Goal: Information Seeking & Learning: Find specific fact

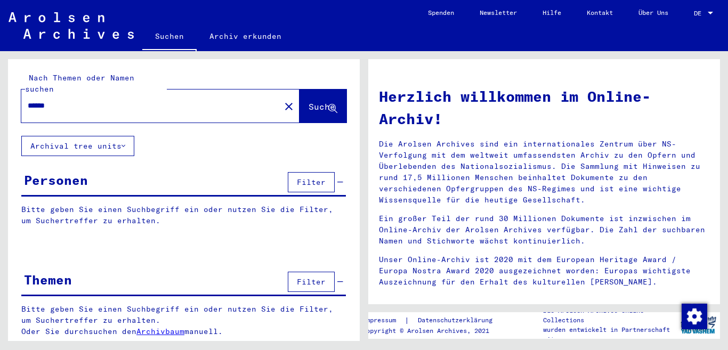
click at [321, 101] on span "Suche" at bounding box center [321, 106] width 27 height 11
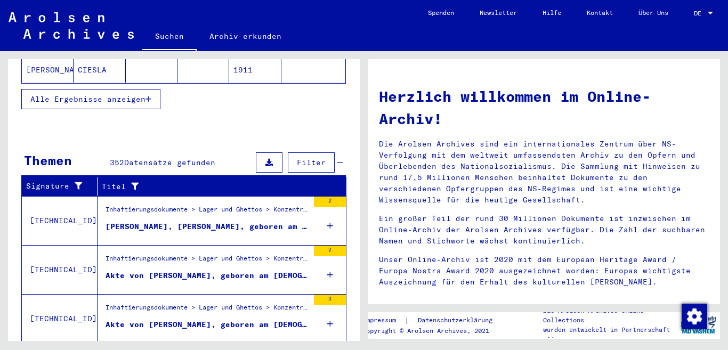
scroll to position [320, 0]
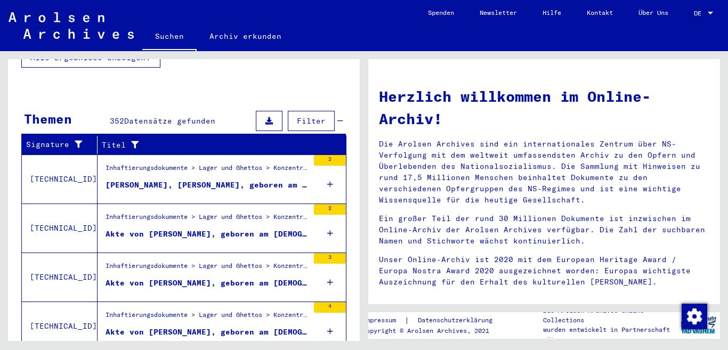
click at [213, 180] on div "[PERSON_NAME], [PERSON_NAME], geboren am [DEMOGRAPHIC_DATA], geboren in [GEOGRA…" at bounding box center [206, 185] width 203 height 11
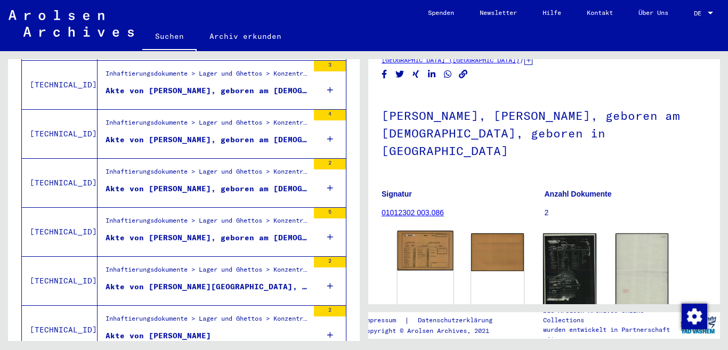
scroll to position [71, 0]
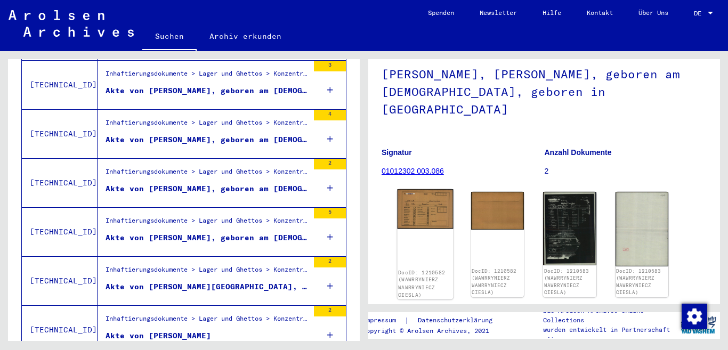
click at [439, 189] on img at bounding box center [424, 208] width 55 height 39
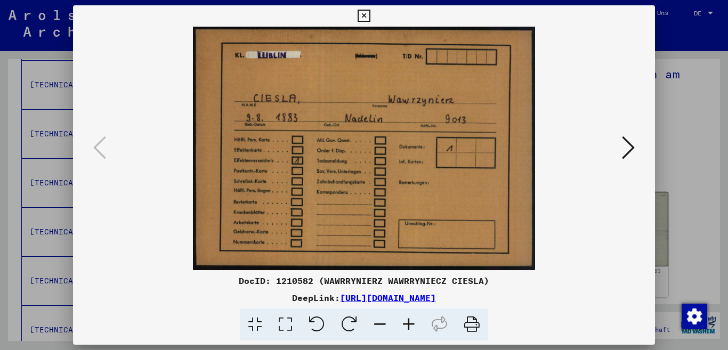
click at [626, 144] on icon at bounding box center [628, 148] width 13 height 26
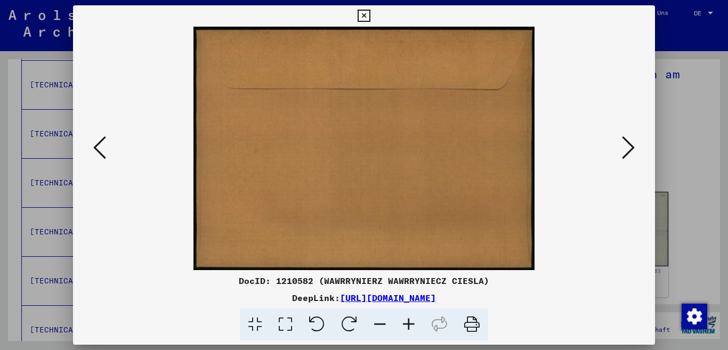
click at [626, 144] on icon at bounding box center [628, 148] width 13 height 26
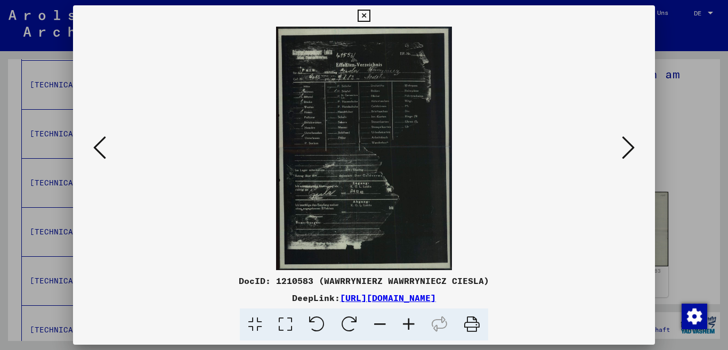
click at [626, 144] on icon at bounding box center [628, 148] width 13 height 26
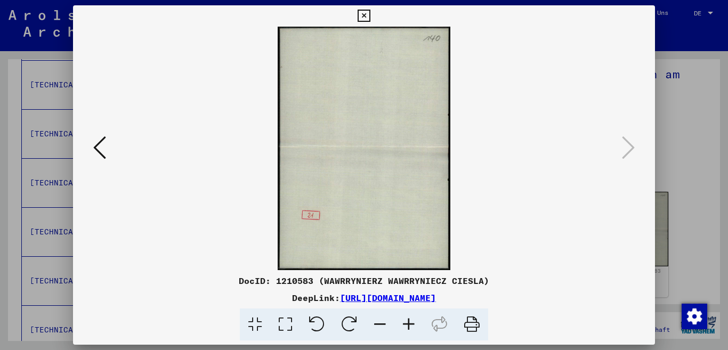
click at [626, 144] on icon at bounding box center [628, 148] width 13 height 26
click at [370, 13] on icon at bounding box center [363, 16] width 12 height 13
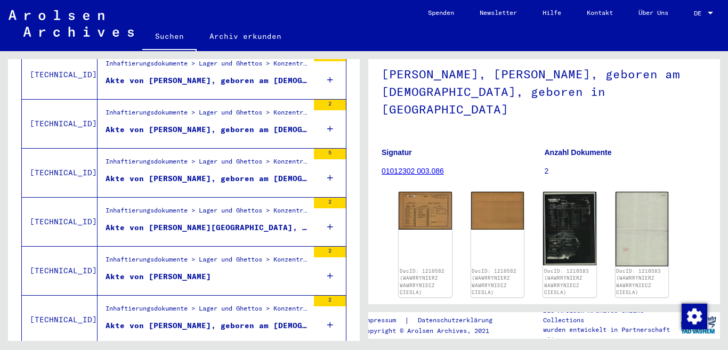
scroll to position [392, 0]
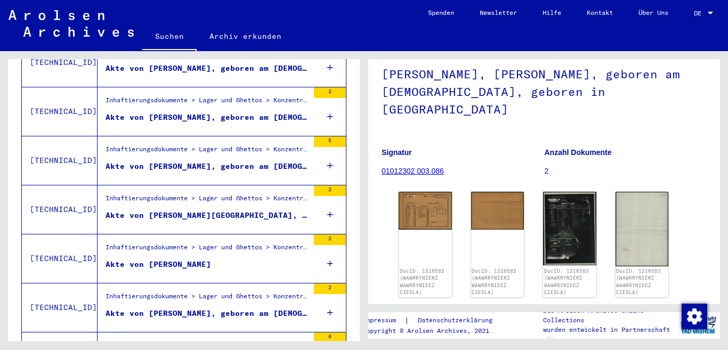
click at [295, 210] on div "Akte von [PERSON_NAME][GEOGRAPHIC_DATA], geboren am [DEMOGRAPHIC_DATA]" at bounding box center [206, 215] width 203 height 11
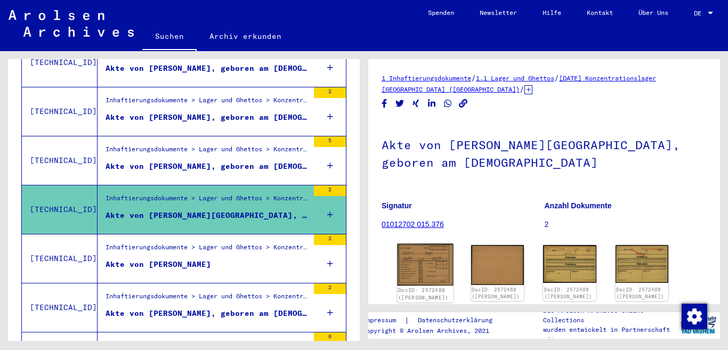
click at [420, 255] on img at bounding box center [424, 265] width 55 height 42
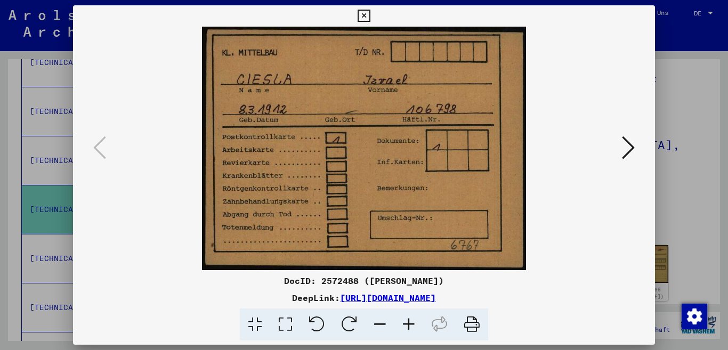
click at [629, 144] on icon at bounding box center [628, 148] width 13 height 26
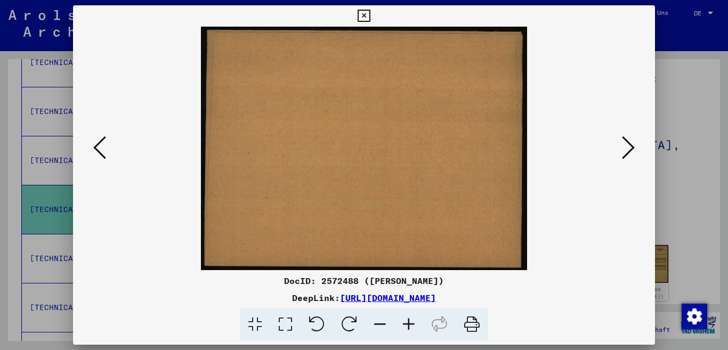
click at [370, 19] on icon at bounding box center [363, 16] width 12 height 13
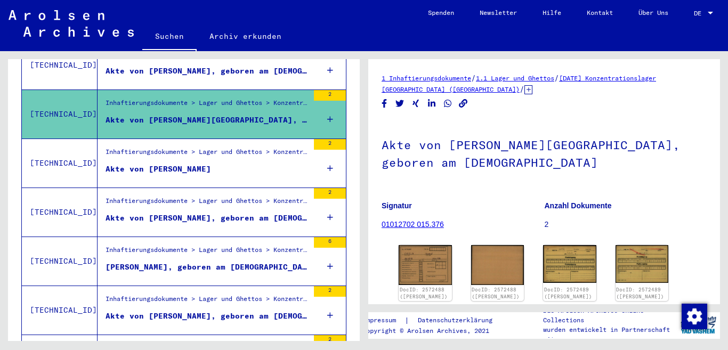
scroll to position [533, 0]
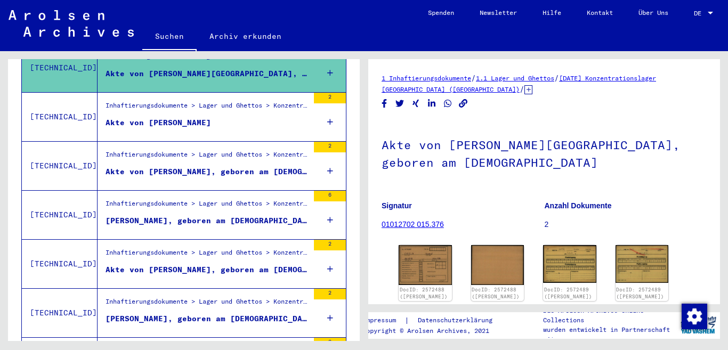
click at [260, 264] on div "Akte von [PERSON_NAME], geboren am [DEMOGRAPHIC_DATA]" at bounding box center [206, 269] width 203 height 11
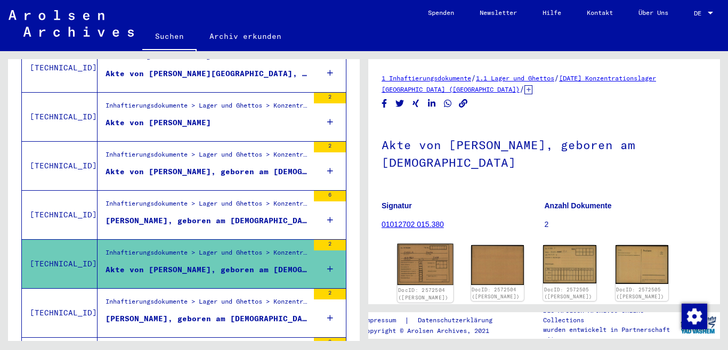
click at [424, 244] on img at bounding box center [424, 265] width 55 height 42
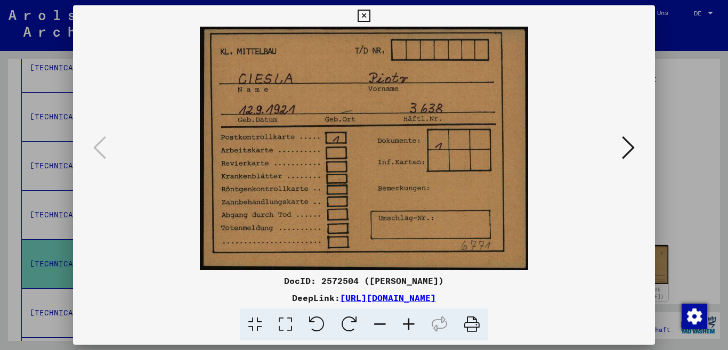
scroll to position [36, 0]
click at [628, 148] on icon at bounding box center [628, 148] width 13 height 26
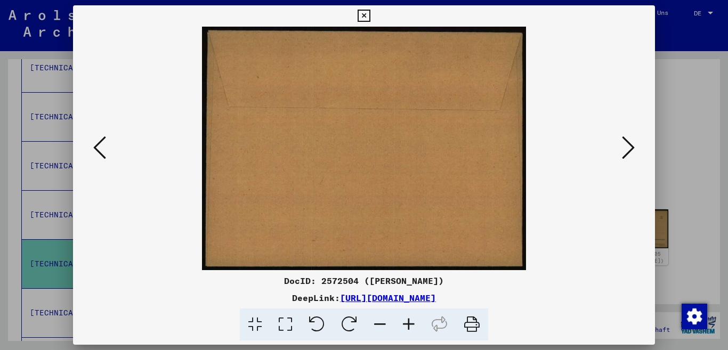
click at [628, 148] on icon at bounding box center [628, 148] width 13 height 26
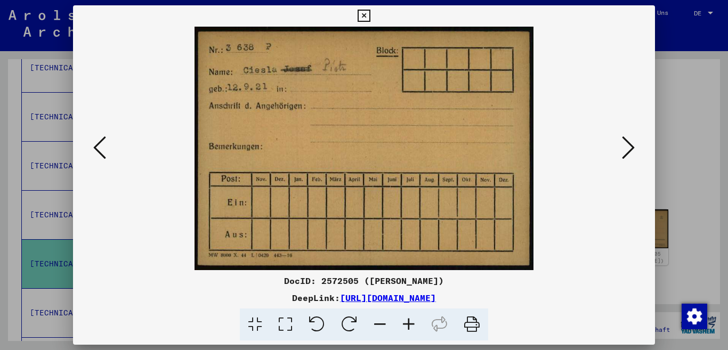
click at [628, 148] on icon at bounding box center [628, 148] width 13 height 26
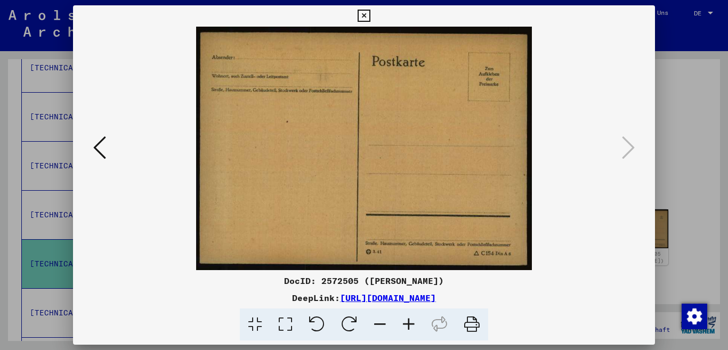
click at [628, 148] on icon at bounding box center [628, 148] width 13 height 26
click at [98, 140] on icon at bounding box center [99, 148] width 13 height 26
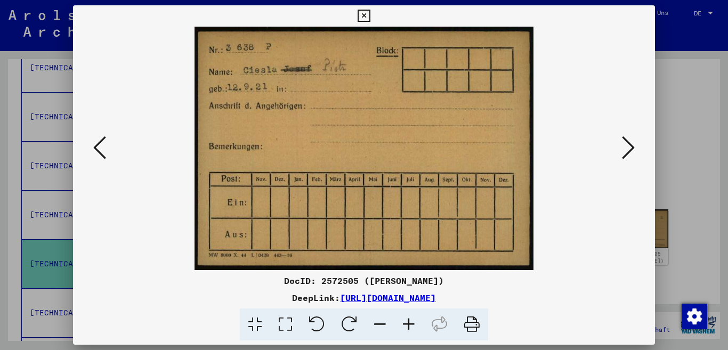
click at [98, 140] on icon at bounding box center [99, 148] width 13 height 26
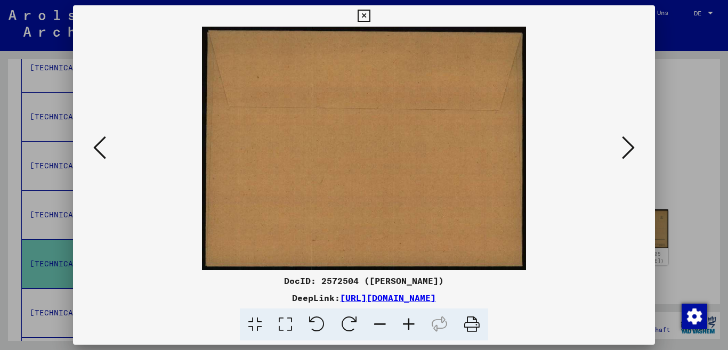
click at [98, 140] on icon at bounding box center [99, 148] width 13 height 26
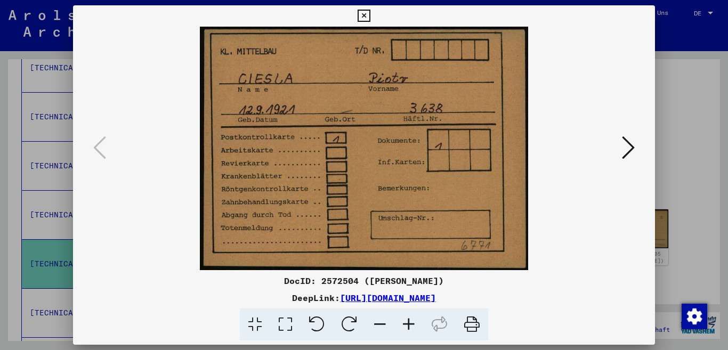
click at [370, 17] on icon at bounding box center [363, 16] width 12 height 13
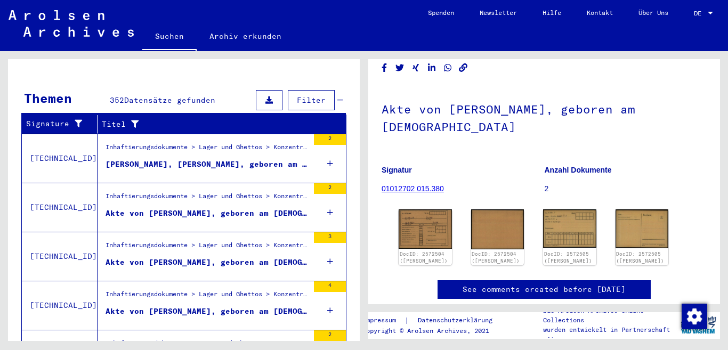
scroll to position [0, 0]
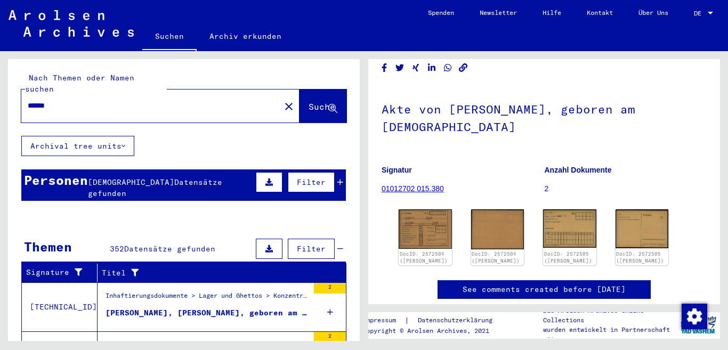
click at [144, 100] on input "******" at bounding box center [151, 105] width 246 height 11
type input "**********"
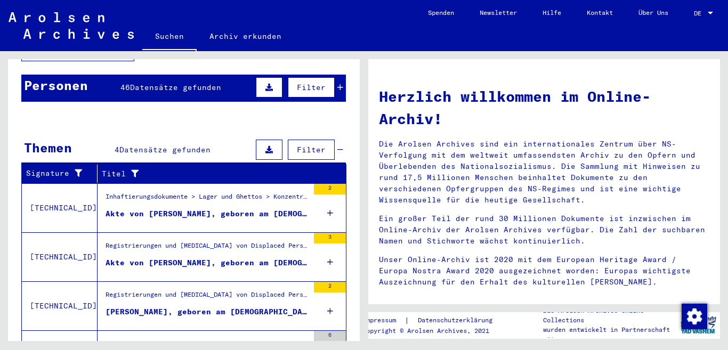
scroll to position [111, 0]
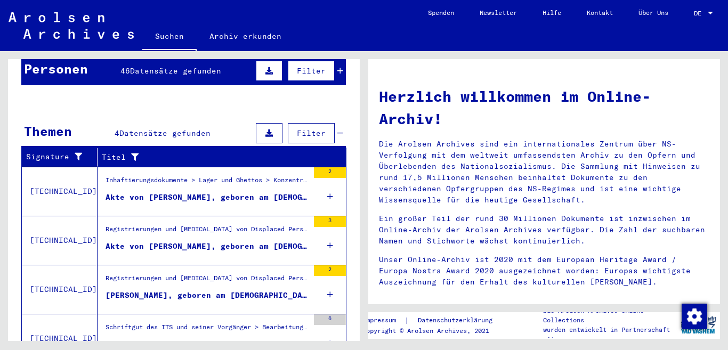
click at [216, 241] on div "Akte von [PERSON_NAME], geboren am [DEMOGRAPHIC_DATA], geboren in [GEOGRAPHIC_D…" at bounding box center [206, 246] width 203 height 11
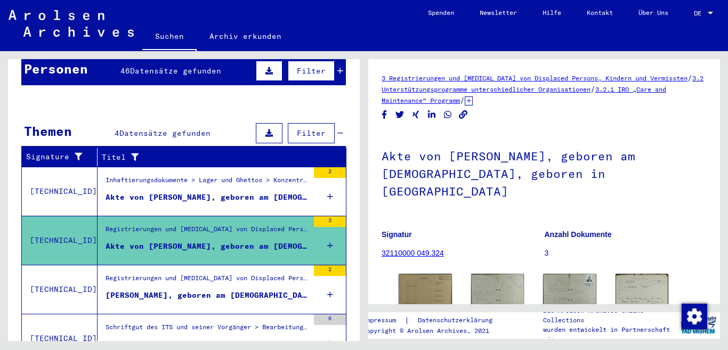
click at [235, 179] on figure "Inhaftierungsdokumente > Lager und Ghettos > Konzentrationslager Mittelbau ([GE…" at bounding box center [206, 183] width 203 height 16
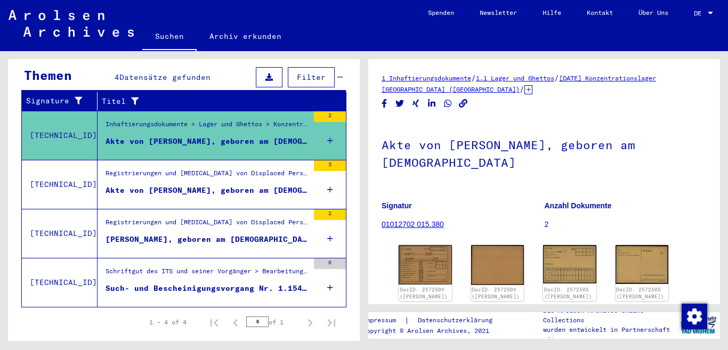
scroll to position [182, 0]
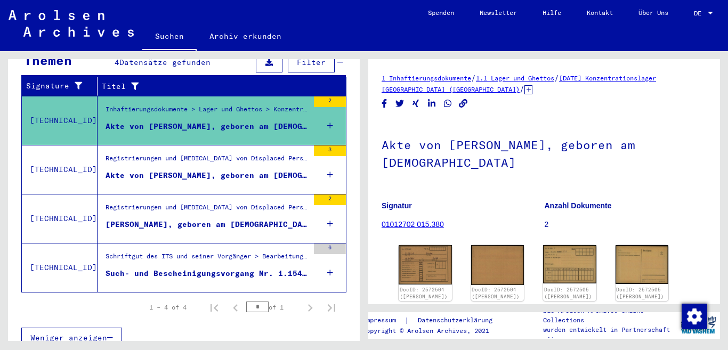
click at [233, 219] on div "[PERSON_NAME], geboren am [DEMOGRAPHIC_DATA], geboren in [GEOGRAPHIC_DATA]" at bounding box center [206, 224] width 203 height 11
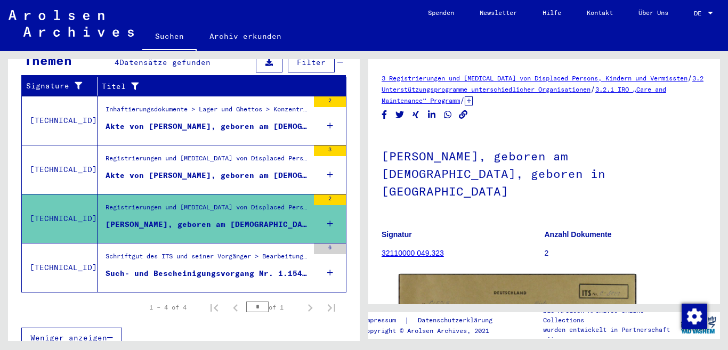
click at [215, 270] on figure "Such- und Bescheinigungsvorgang Nr. 1.154.772 für [PERSON_NAME] geboren [DEMOGR…" at bounding box center [206, 276] width 203 height 16
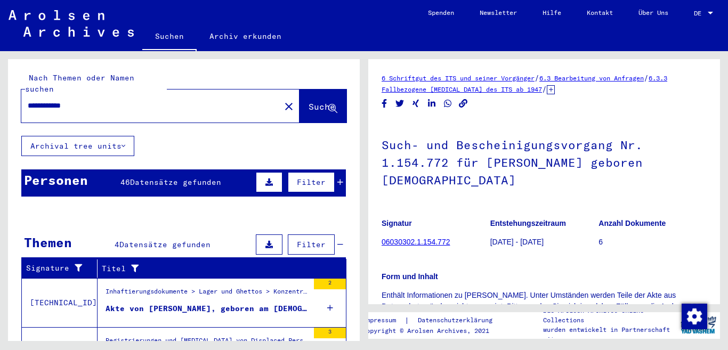
drag, startPoint x: 148, startPoint y: 96, endPoint x: 0, endPoint y: 92, distance: 148.2
click at [0, 92] on div "**********" at bounding box center [182, 196] width 364 height 290
type input "*******"
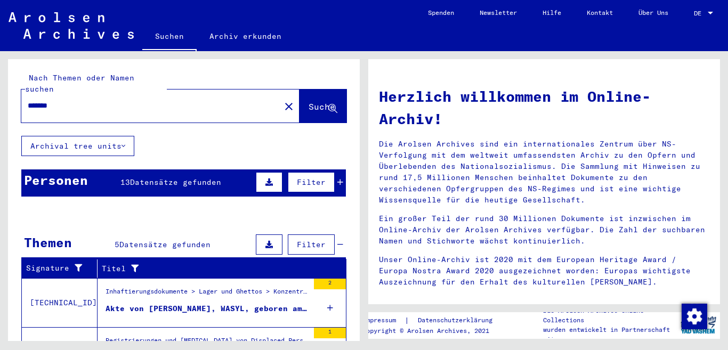
drag, startPoint x: 103, startPoint y: 95, endPoint x: 87, endPoint y: 64, distance: 34.3
click at [15, 86] on div "Nach Themen oder Namen suchen ******* close Suche" at bounding box center [184, 97] width 352 height 77
type input "**********"
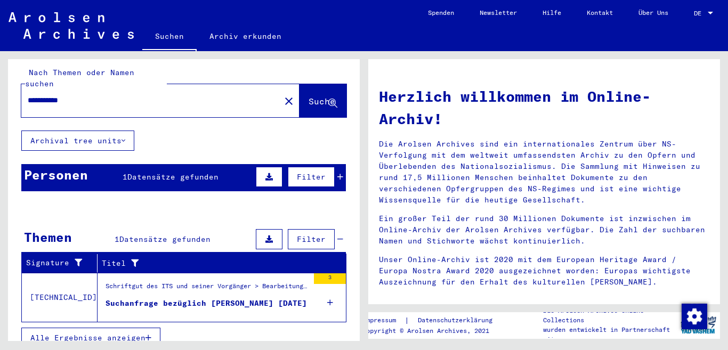
scroll to position [7, 0]
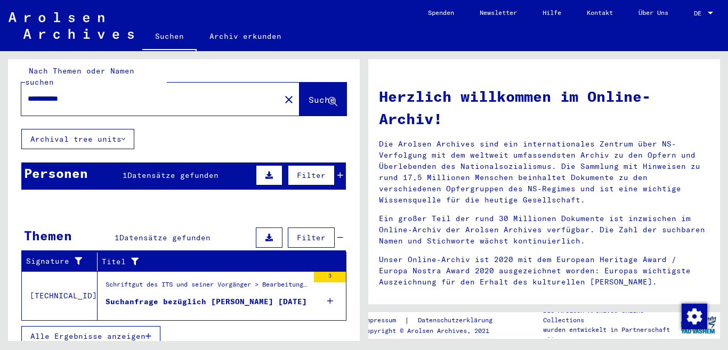
click at [287, 296] on div "Suchanfrage bezüglich [PERSON_NAME] [DATE]" at bounding box center [205, 301] width 201 height 11
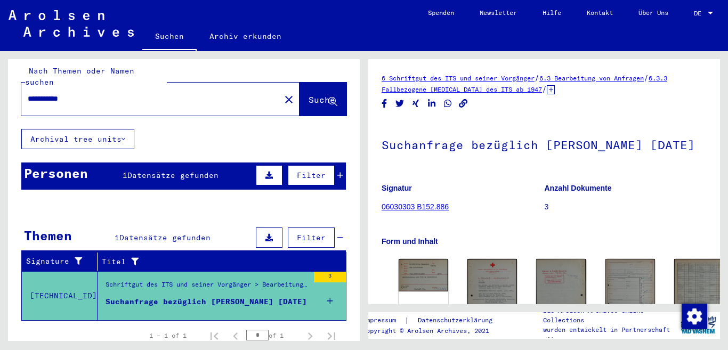
click at [327, 286] on icon at bounding box center [330, 300] width 6 height 37
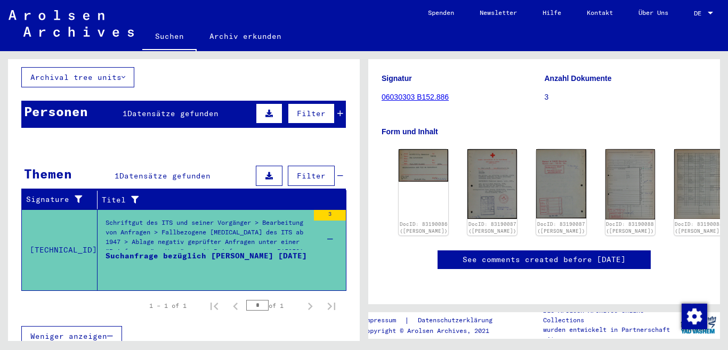
scroll to position [473, 0]
click at [75, 330] on button "Weniger anzeigen" at bounding box center [71, 336] width 101 height 20
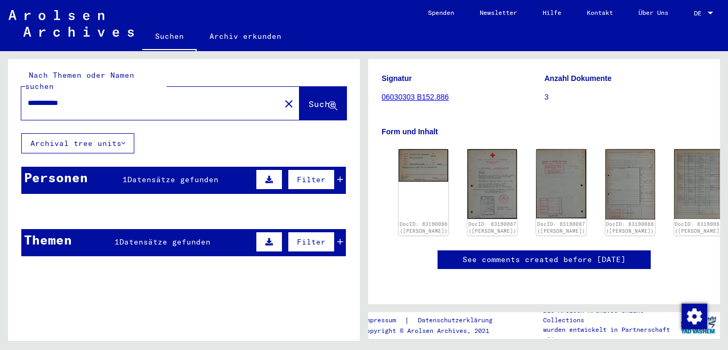
scroll to position [0, 0]
